Goal: Task Accomplishment & Management: Manage account settings

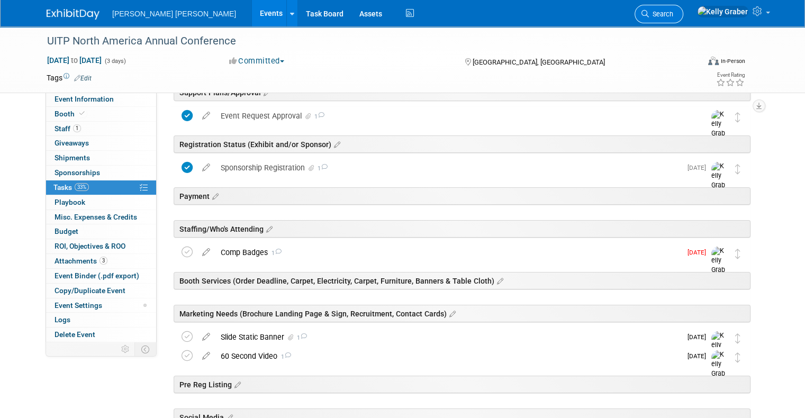
click at [673, 13] on span "Search" at bounding box center [661, 14] width 24 height 8
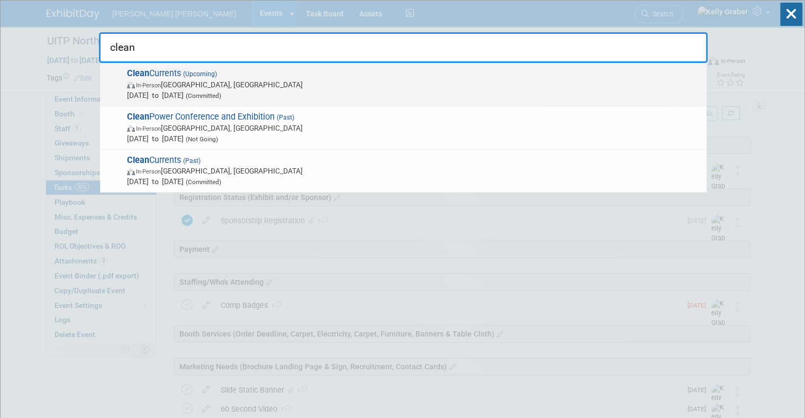
type input "clean"
click at [197, 84] on span "In-Person Pittsburgh, PA" at bounding box center [414, 84] width 574 height 11
click at [0, 0] on div at bounding box center [0, 0] width 0 height 0
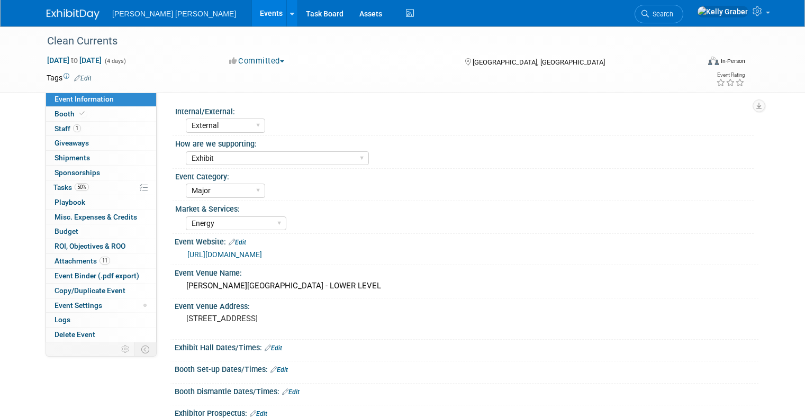
select select "External"
select select "Exhibit"
select select "Major"
select select "Energy"
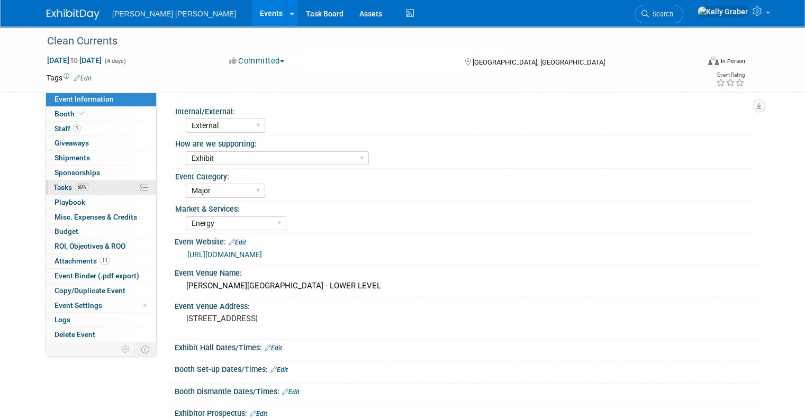
click at [60, 187] on span "Tasks 50%" at bounding box center [70, 187] width 35 height 8
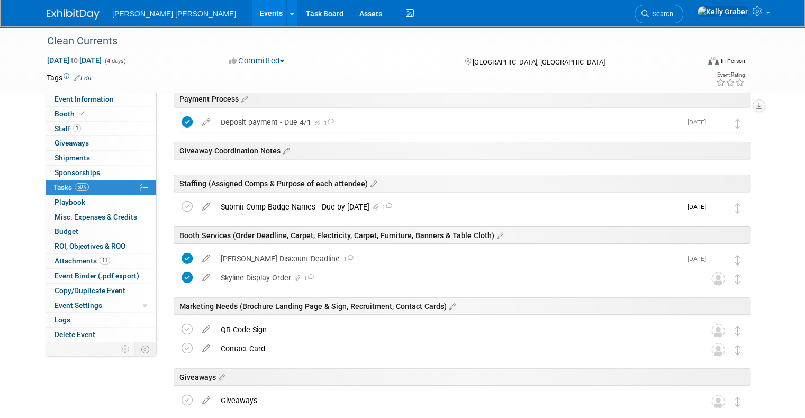
scroll to position [212, 0]
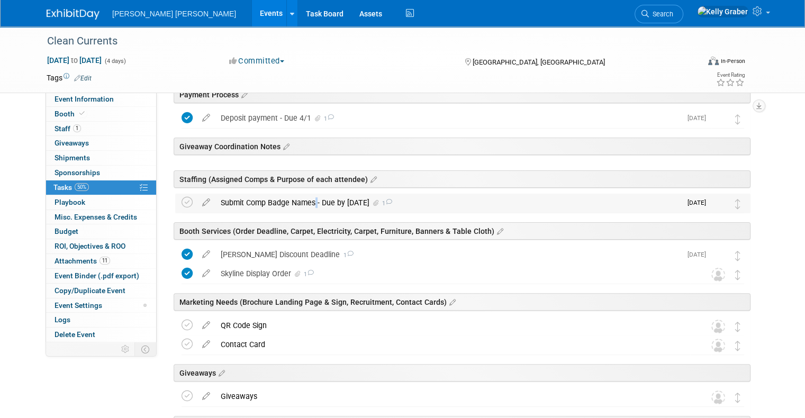
click at [305, 205] on div "Submit Comp Badge Names - Due by [DATE] 1" at bounding box center [448, 203] width 466 height 18
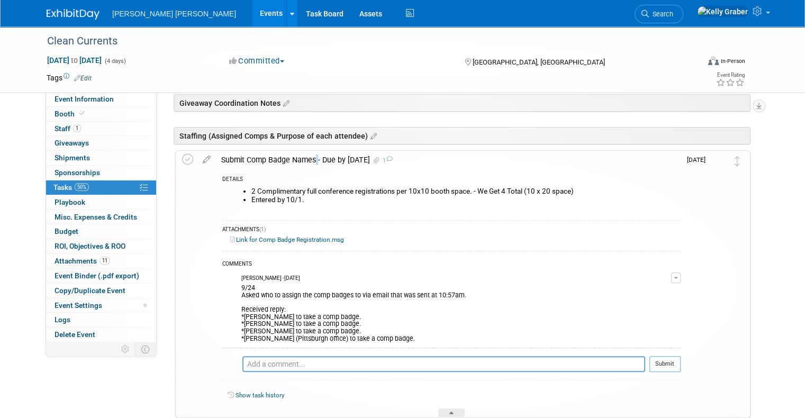
scroll to position [318, 0]
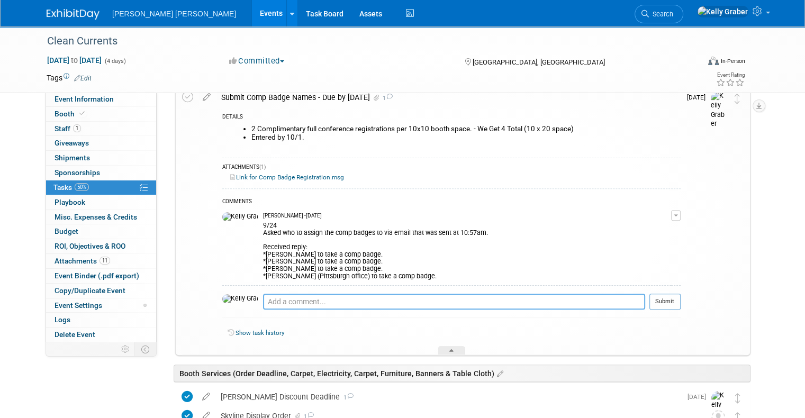
click at [305, 298] on textarea at bounding box center [454, 302] width 382 height 16
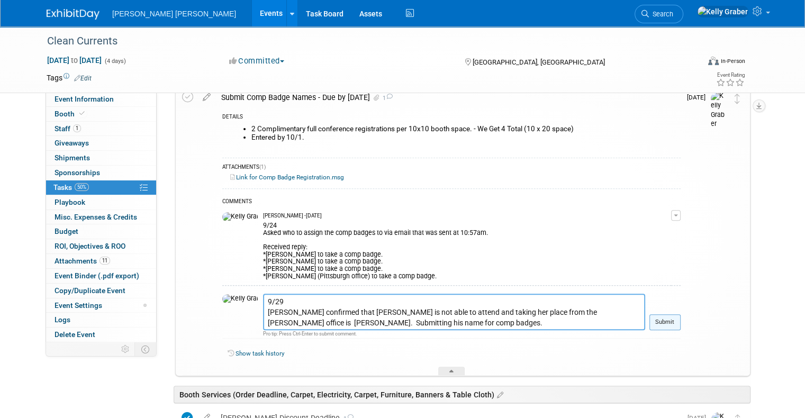
type textarea "9/29 [PERSON_NAME] confirmed that [PERSON_NAME] is not able to attend and takin…"
click at [675, 317] on button "Submit" at bounding box center [665, 322] width 31 height 16
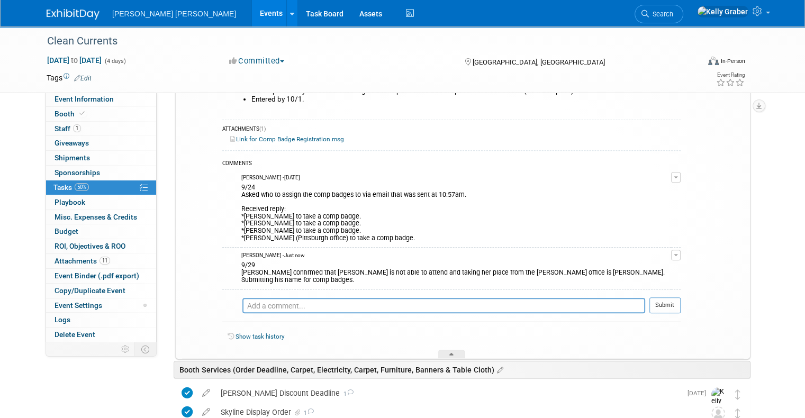
scroll to position [371, 0]
